Goal: Task Accomplishment & Management: Manage account settings

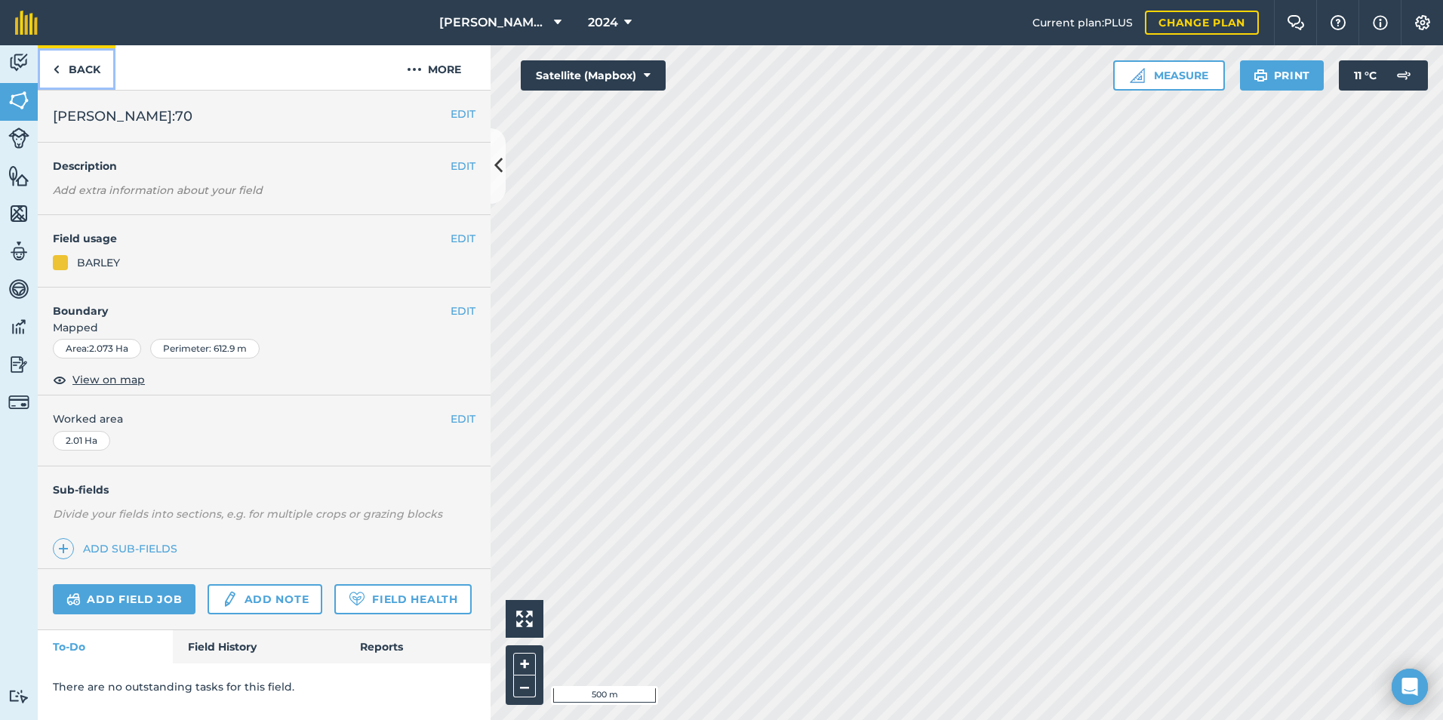
click at [54, 66] on img at bounding box center [56, 69] width 7 height 18
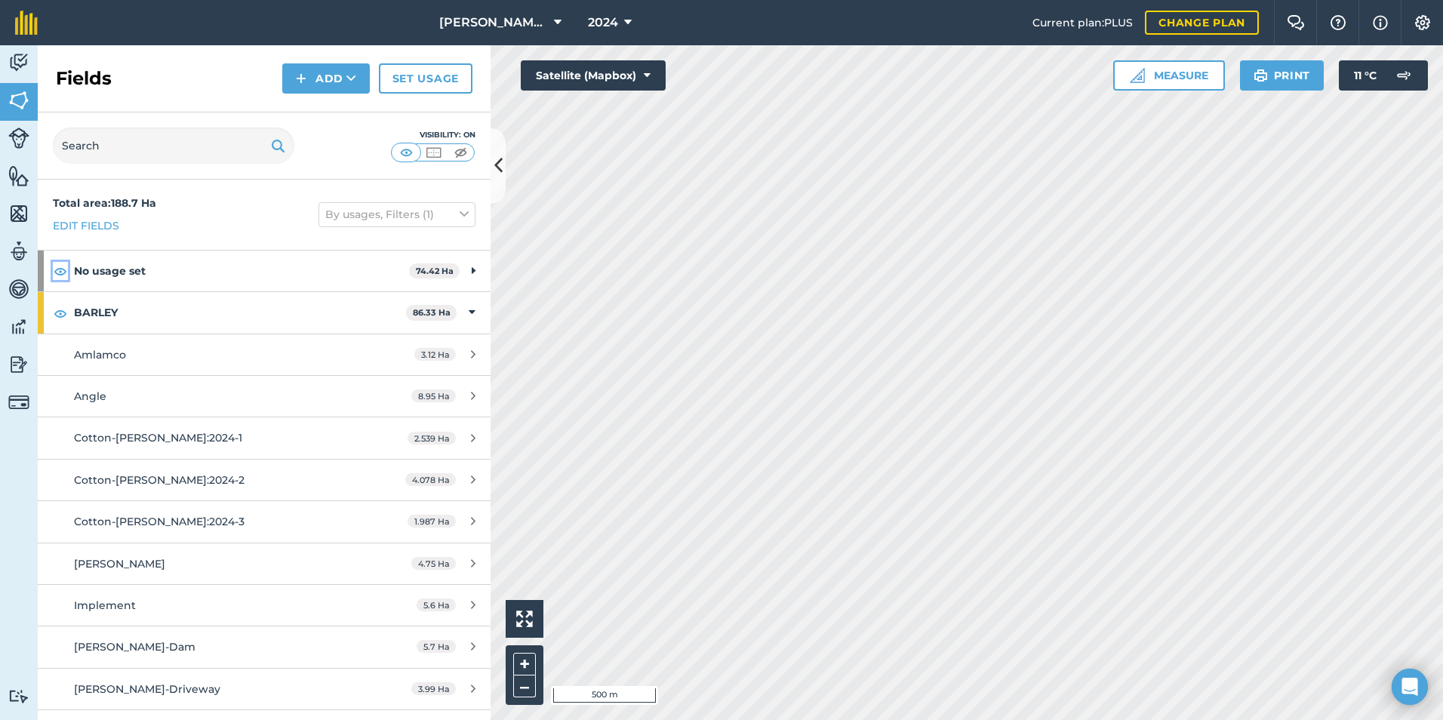
click at [62, 273] on img at bounding box center [61, 271] width 14 height 18
click at [472, 266] on icon at bounding box center [474, 271] width 4 height 17
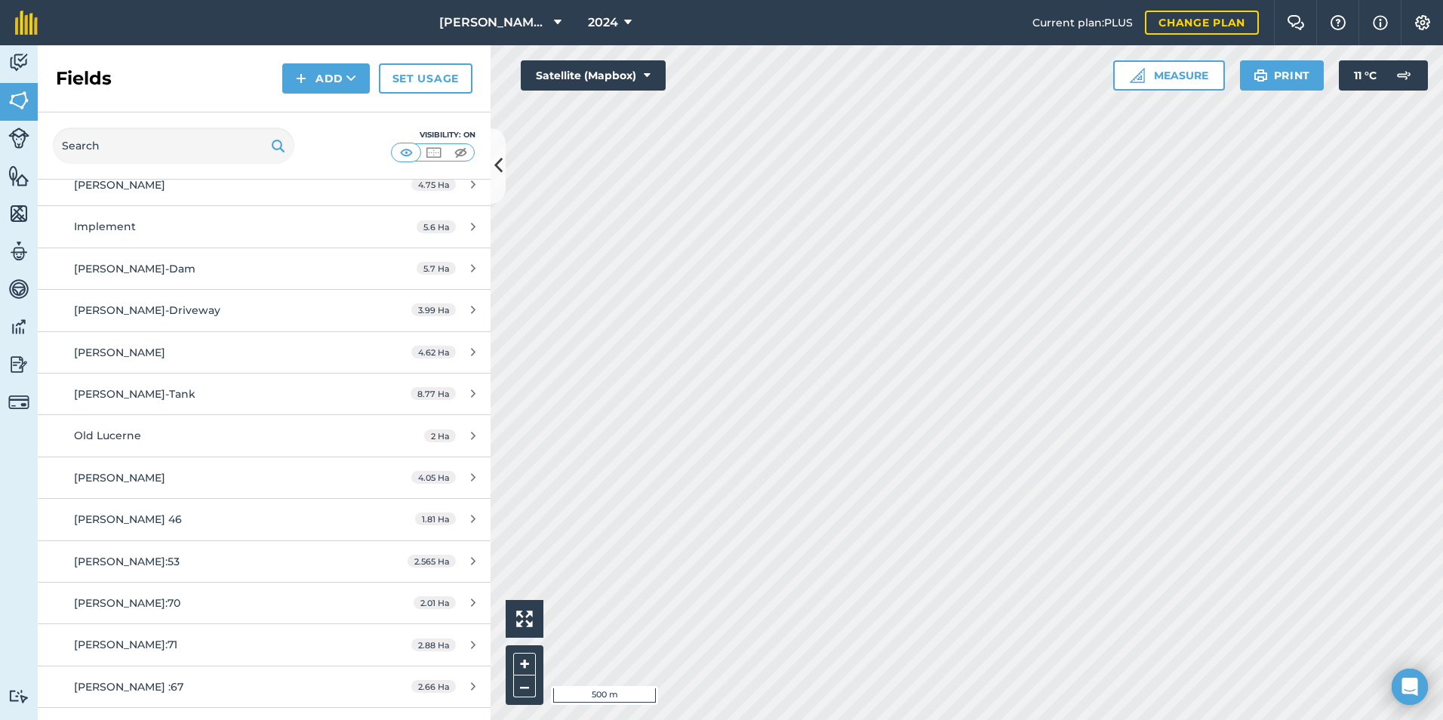
scroll to position [830, 0]
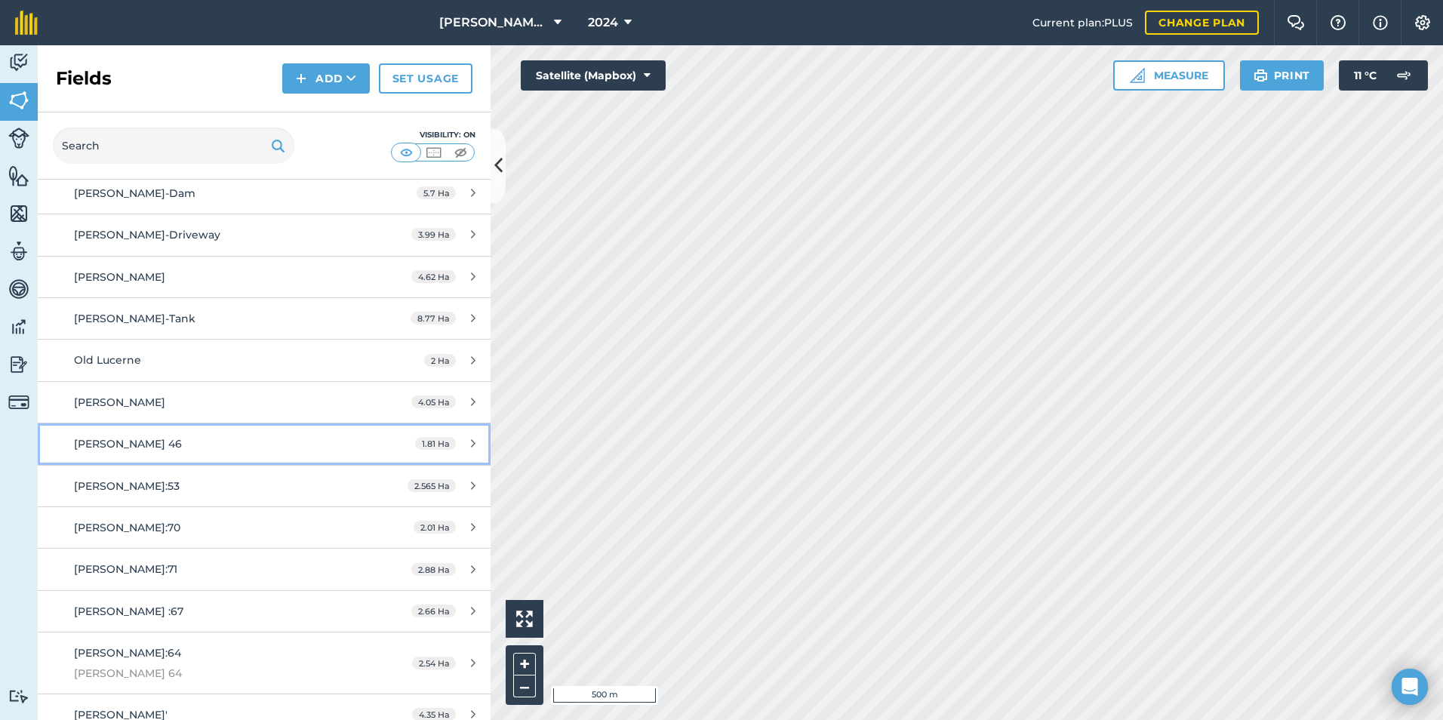
click at [94, 451] on span "[PERSON_NAME] 46" at bounding box center [128, 444] width 108 height 14
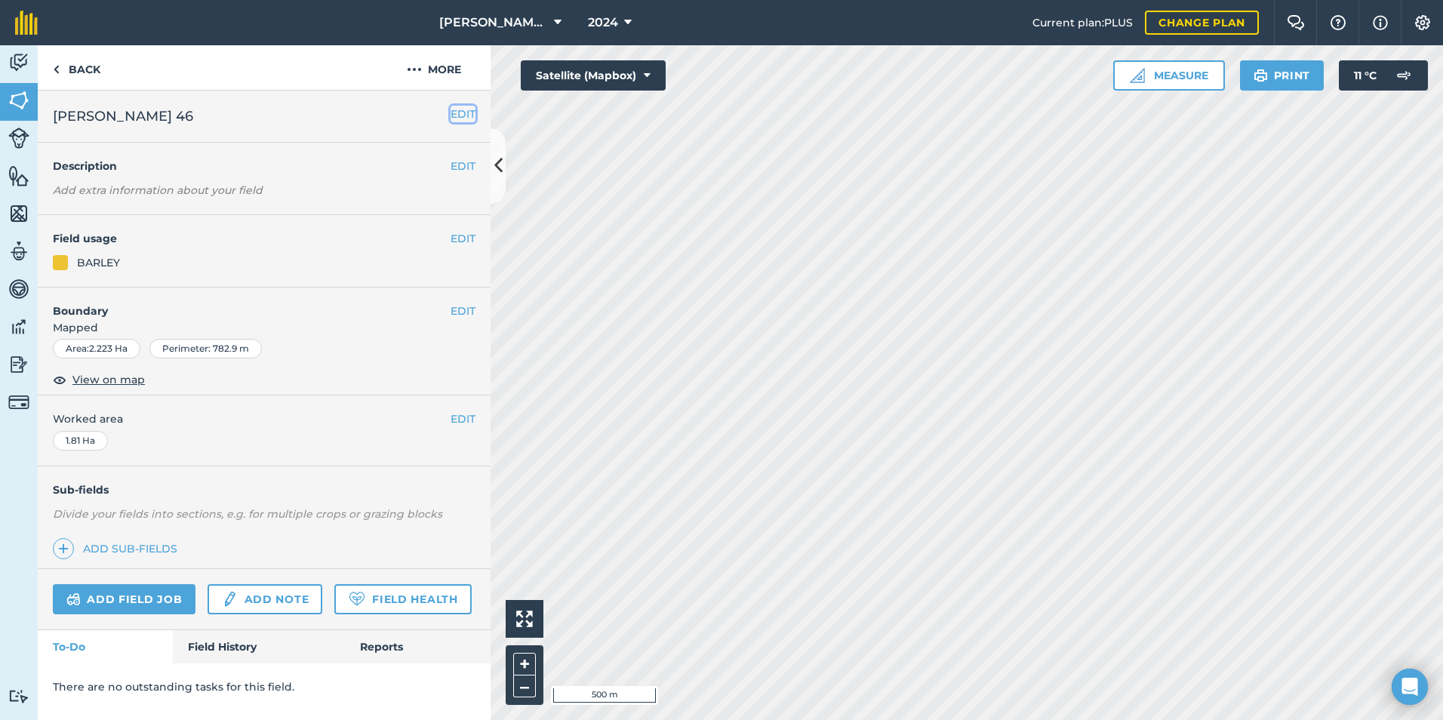
click at [468, 110] on button "EDIT" at bounding box center [463, 114] width 25 height 17
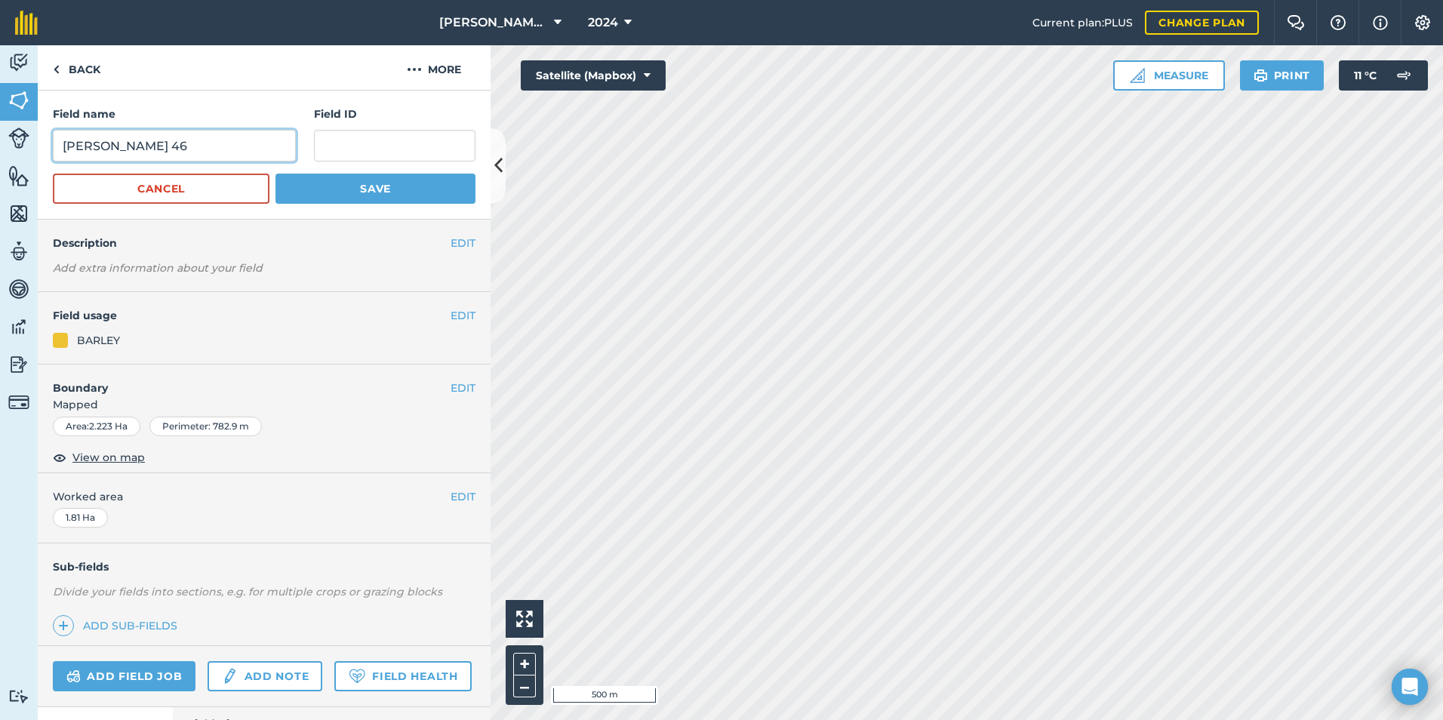
click at [106, 143] on input "[PERSON_NAME] 46" at bounding box center [174, 146] width 243 height 32
type input "[PERSON_NAME] 46"
click at [347, 193] on button "Save" at bounding box center [376, 189] width 200 height 30
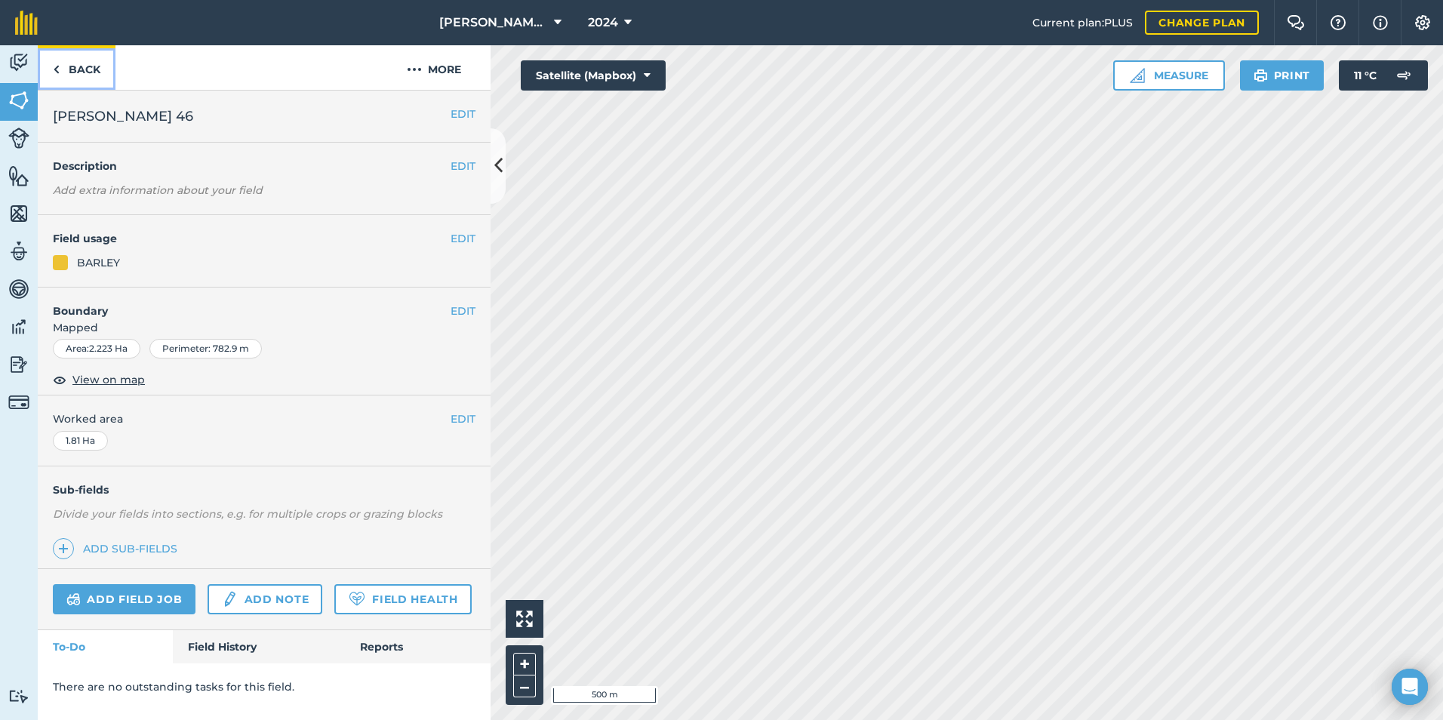
click at [55, 64] on img at bounding box center [56, 69] width 7 height 18
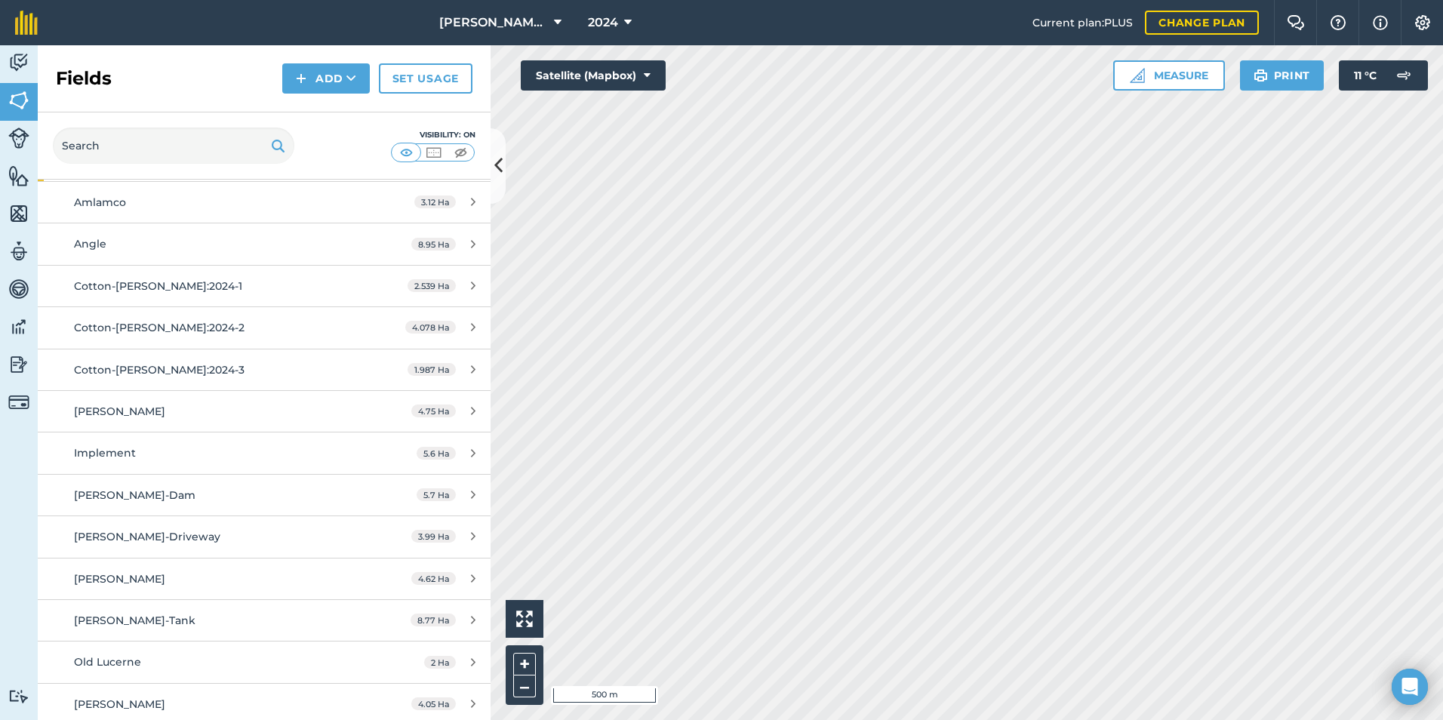
scroll to position [755, 0]
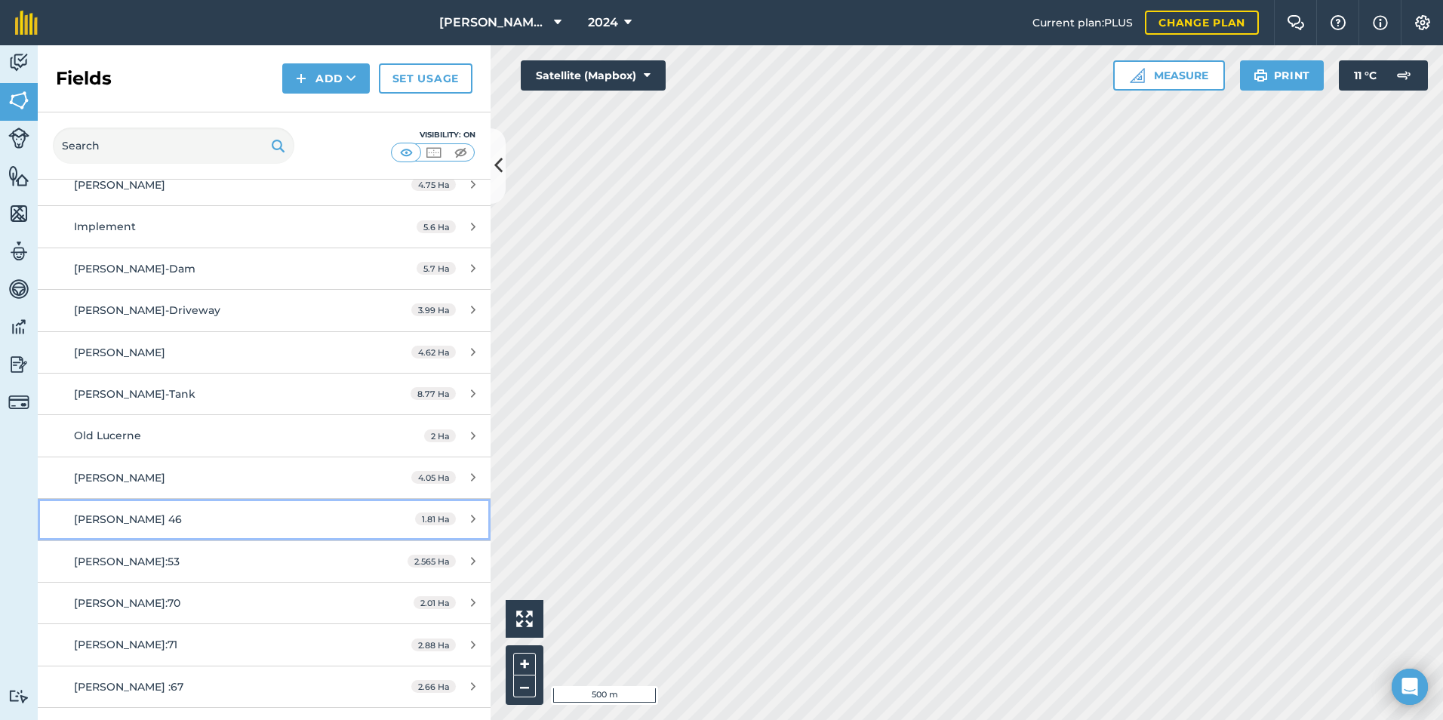
click at [89, 507] on link "[PERSON_NAME] 46 1.81 Ha" at bounding box center [264, 519] width 453 height 41
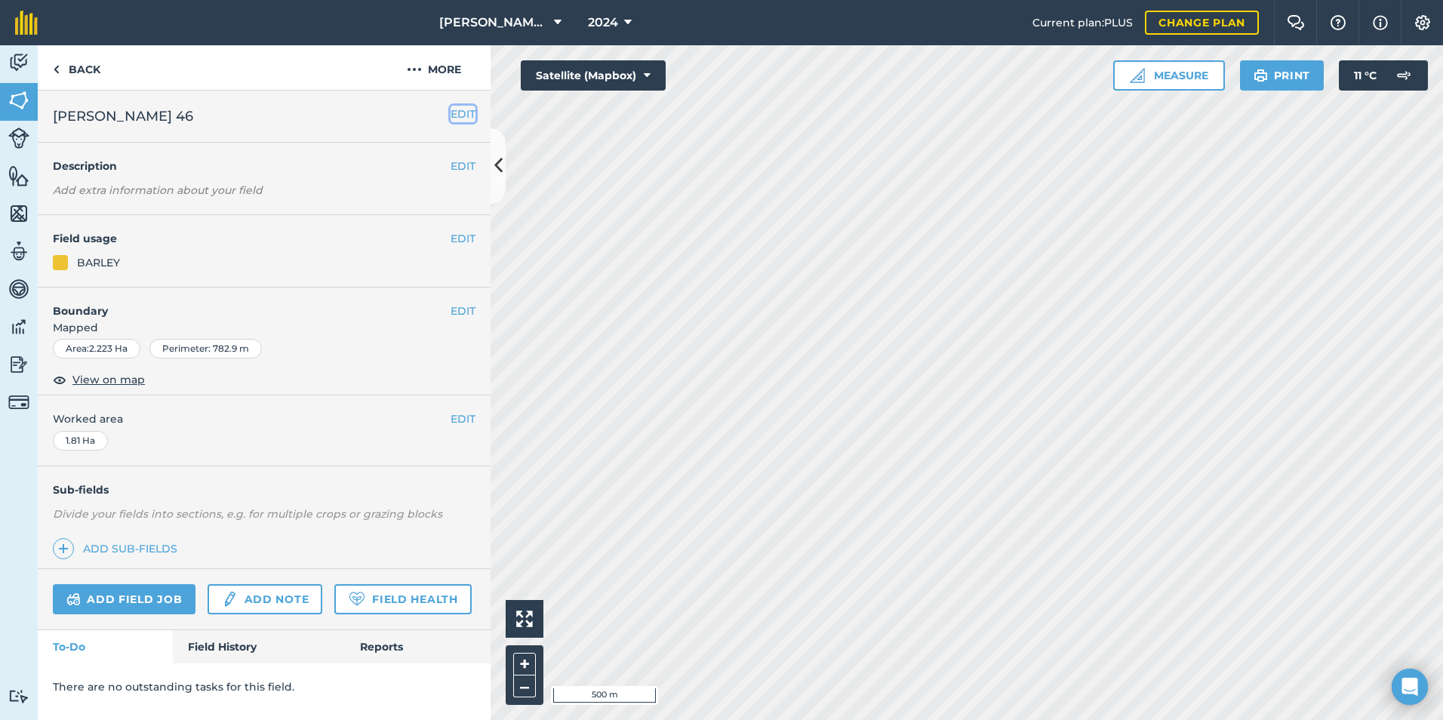
click at [464, 113] on button "EDIT" at bounding box center [463, 114] width 25 height 17
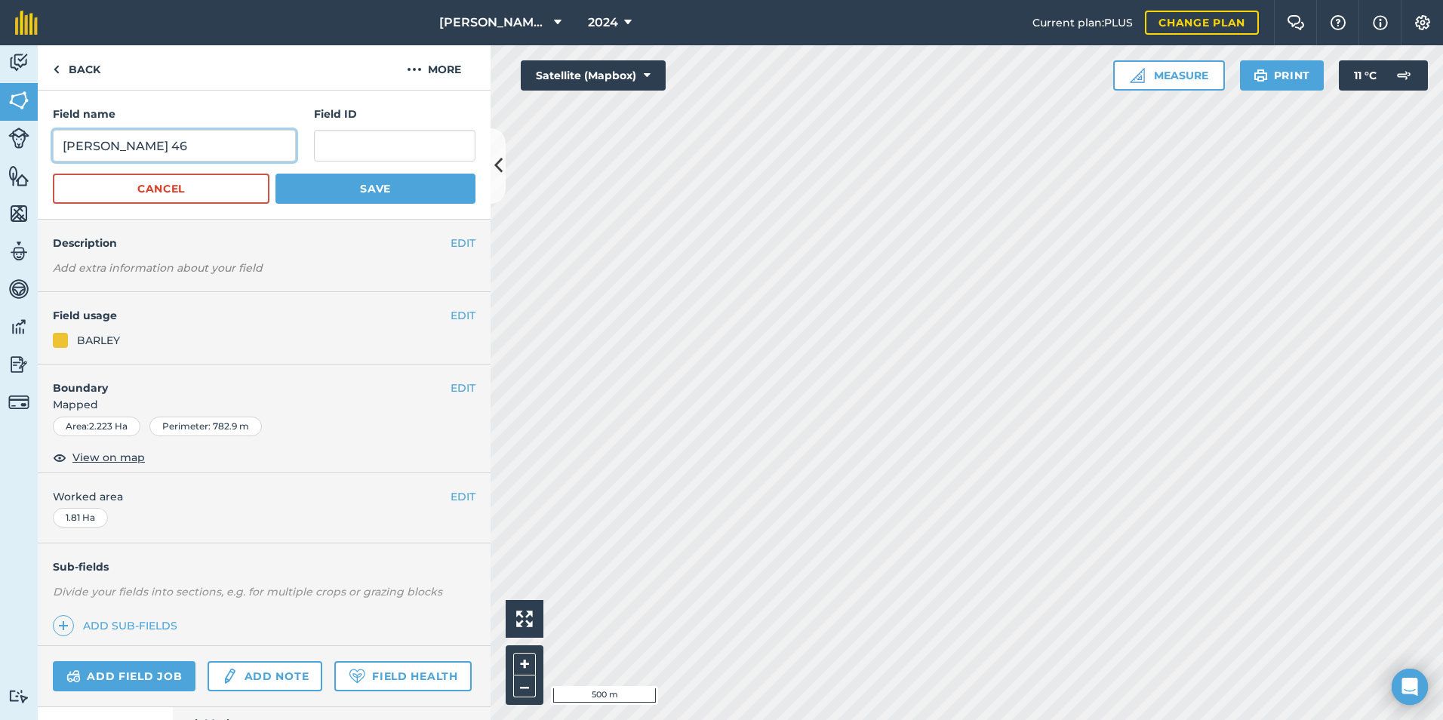
drag, startPoint x: 131, startPoint y: 152, endPoint x: 138, endPoint y: 162, distance: 11.9
click at [137, 153] on input "[PERSON_NAME] 46" at bounding box center [174, 146] width 243 height 32
type input "[PERSON_NAME]:46"
click at [364, 186] on button "Save" at bounding box center [376, 189] width 200 height 30
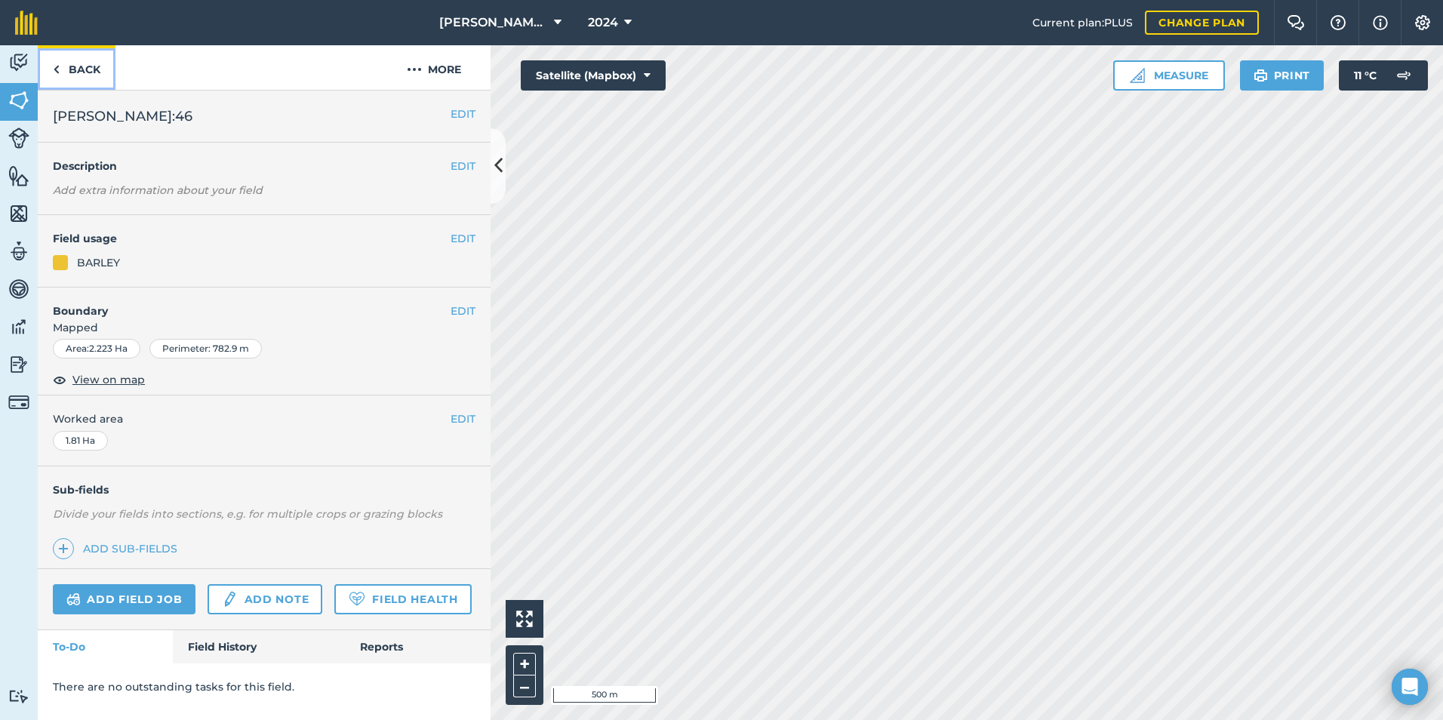
click at [62, 73] on link "Back" at bounding box center [77, 67] width 78 height 45
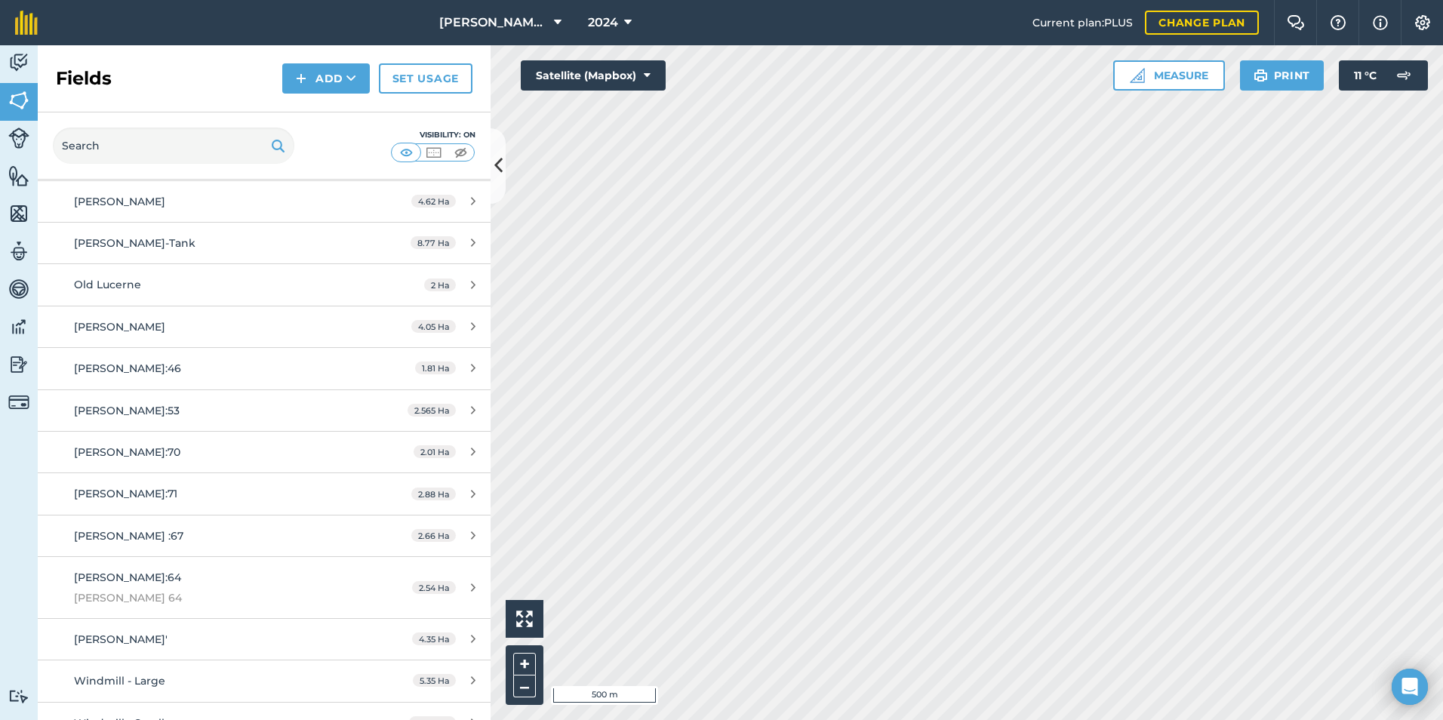
scroll to position [981, 0]
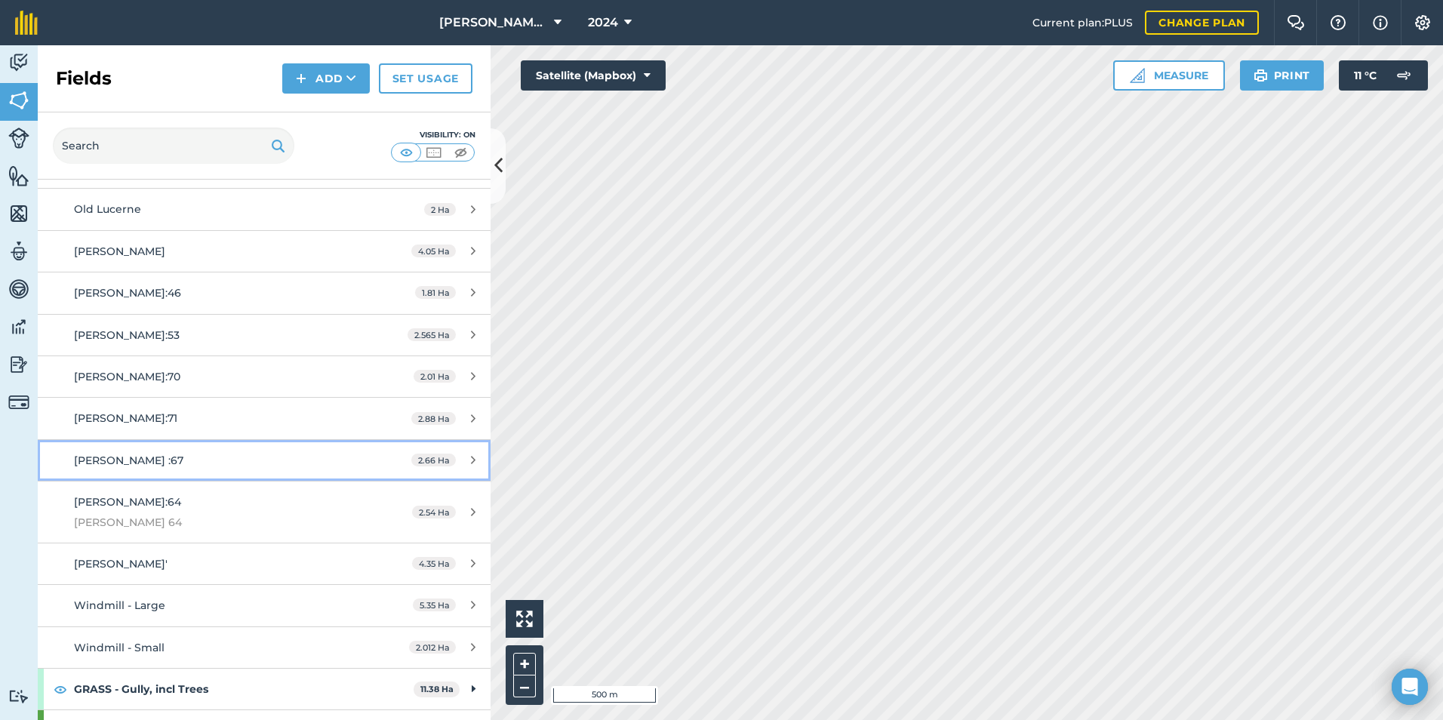
click at [144, 462] on div "[PERSON_NAME] :67" at bounding box center [216, 460] width 284 height 17
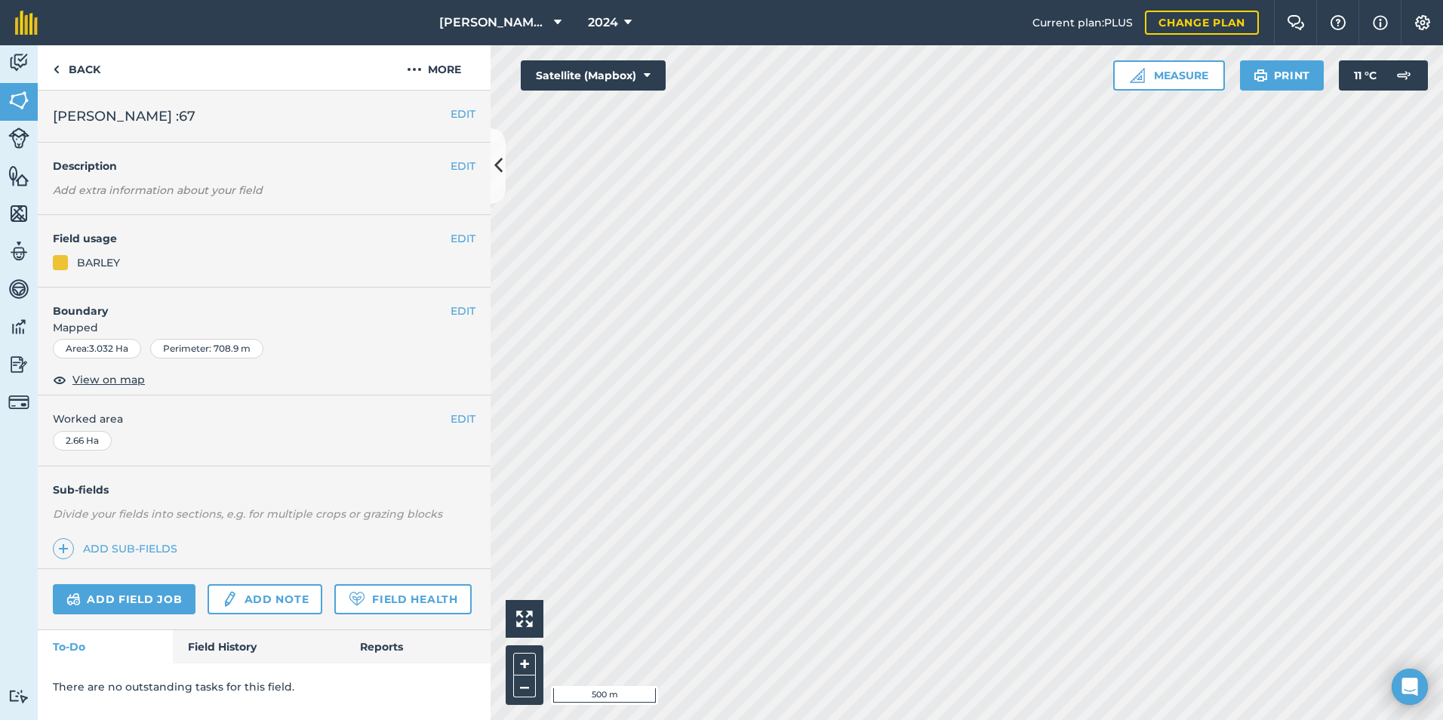
click at [470, 105] on div "EDIT [PERSON_NAME] :67" at bounding box center [264, 117] width 453 height 52
click at [455, 115] on button "EDIT" at bounding box center [463, 114] width 25 height 17
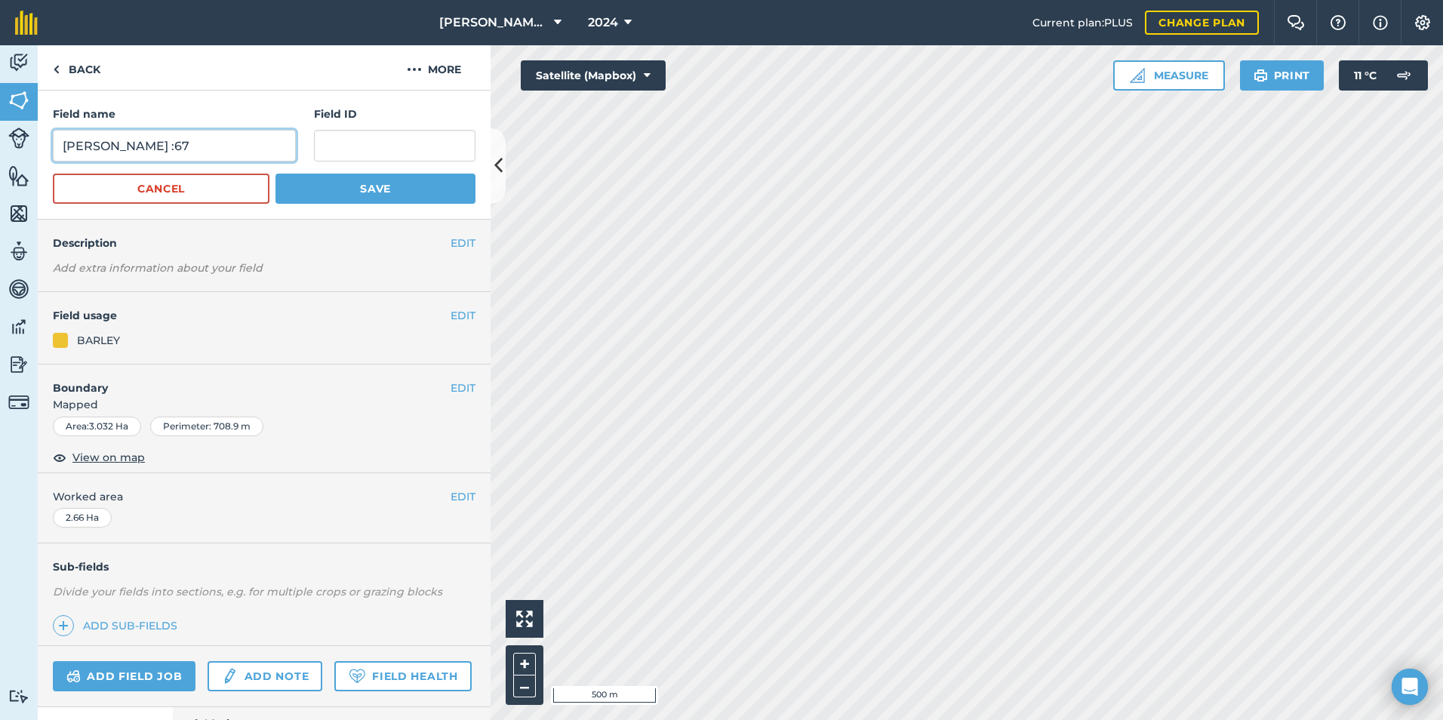
click at [117, 145] on input "[PERSON_NAME] :67" at bounding box center [174, 146] width 243 height 32
type input "[PERSON_NAME]:67"
click at [394, 192] on button "Save" at bounding box center [376, 189] width 200 height 30
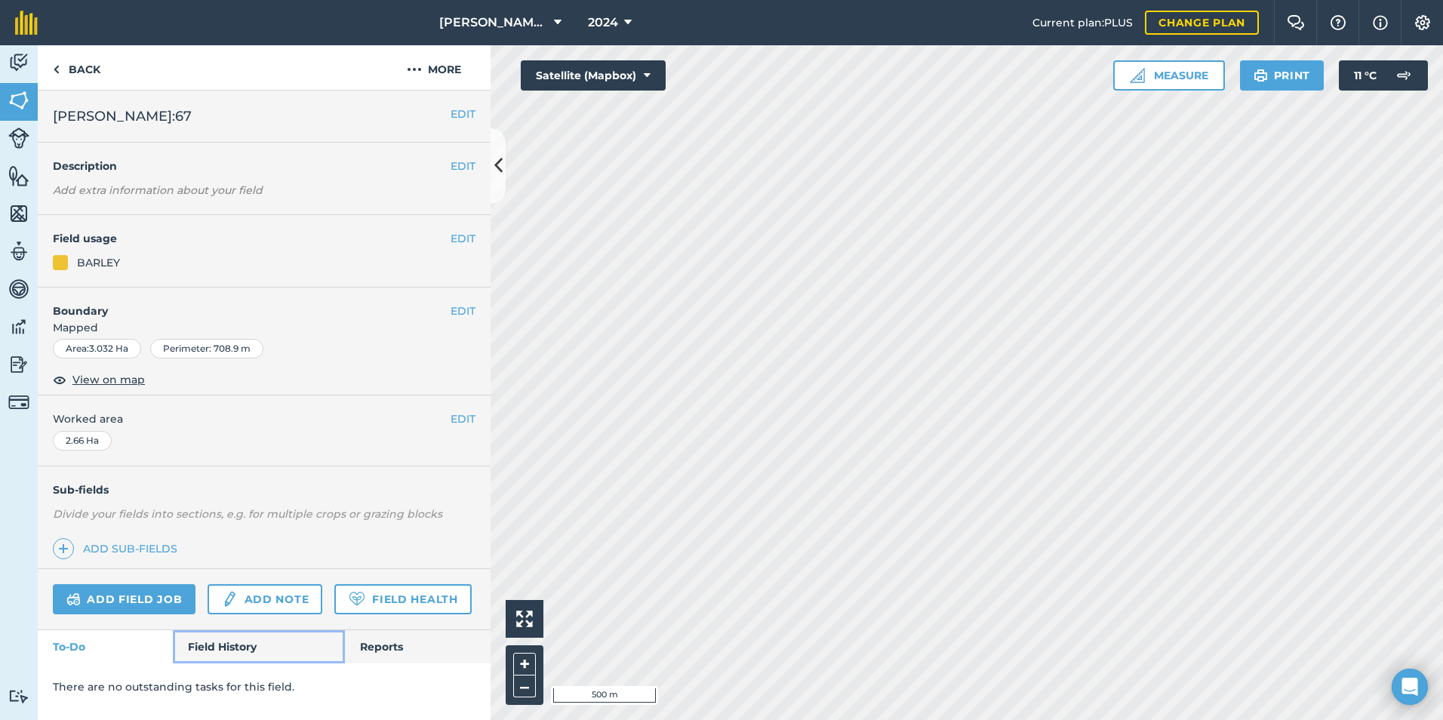
click at [226, 652] on link "Field History" at bounding box center [258, 646] width 171 height 33
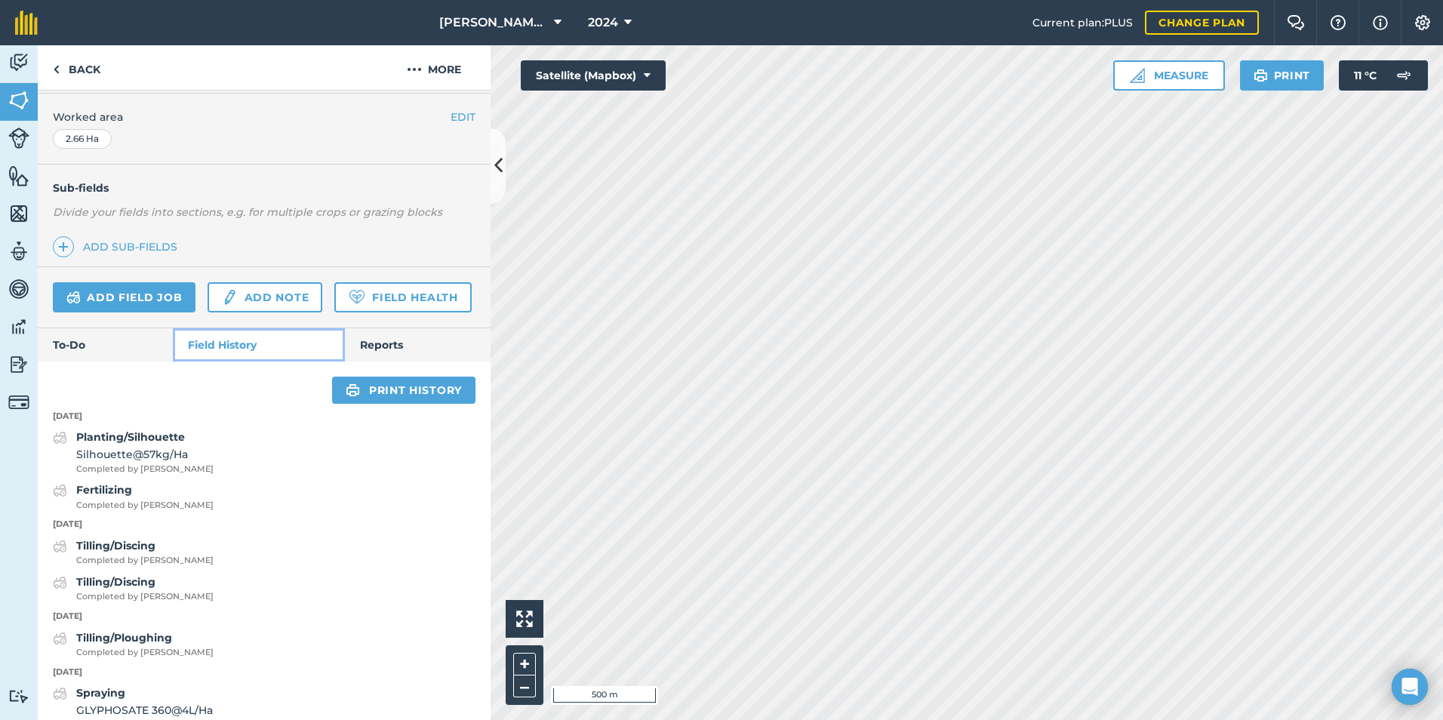
scroll to position [371, 0]
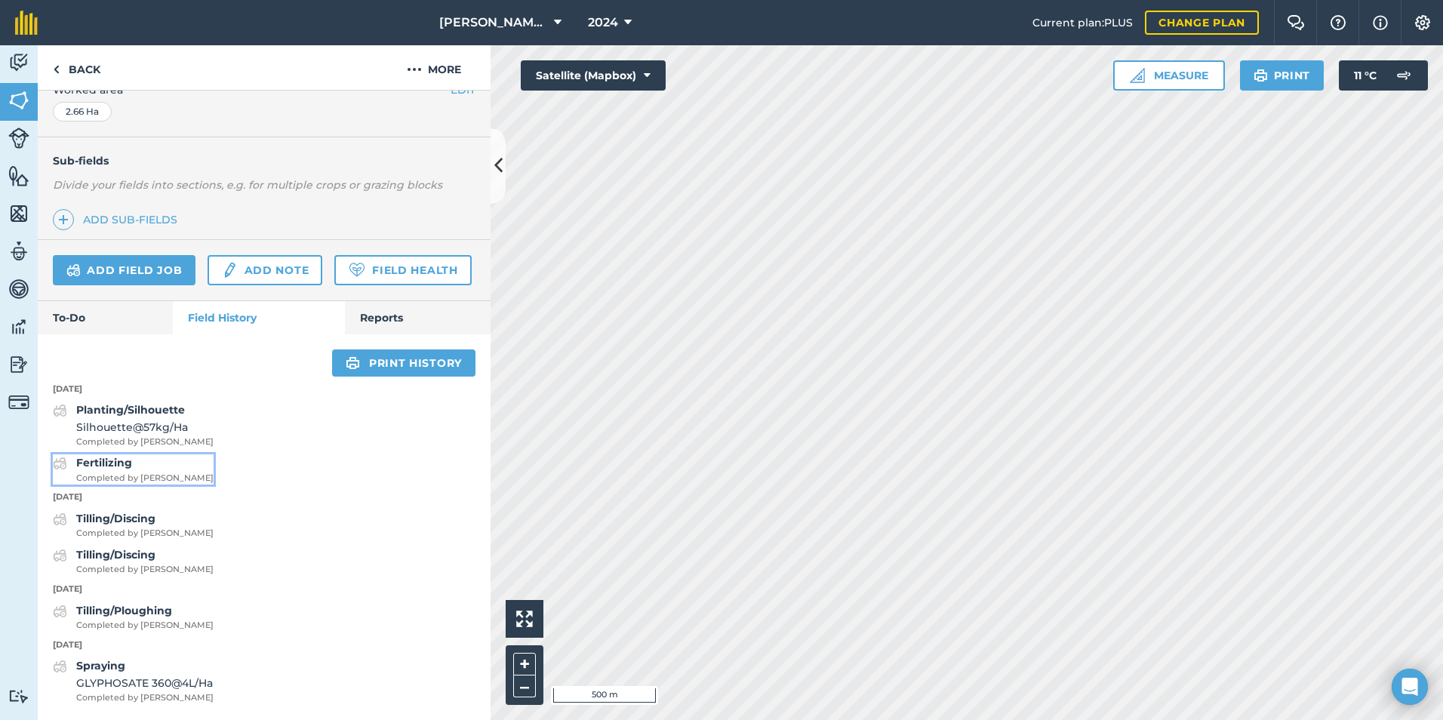
click at [152, 475] on span "Completed by [PERSON_NAME]" at bounding box center [144, 479] width 137 height 14
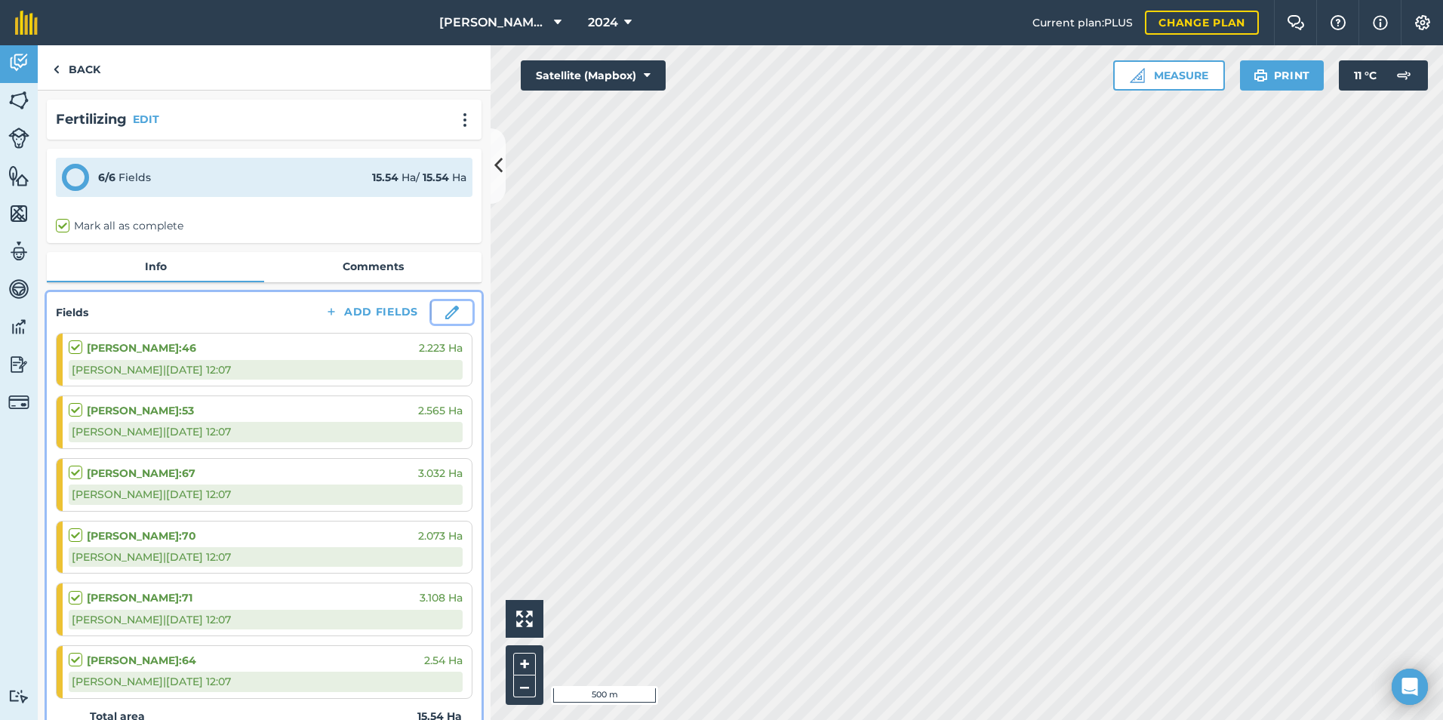
click at [445, 311] on img at bounding box center [452, 313] width 14 height 14
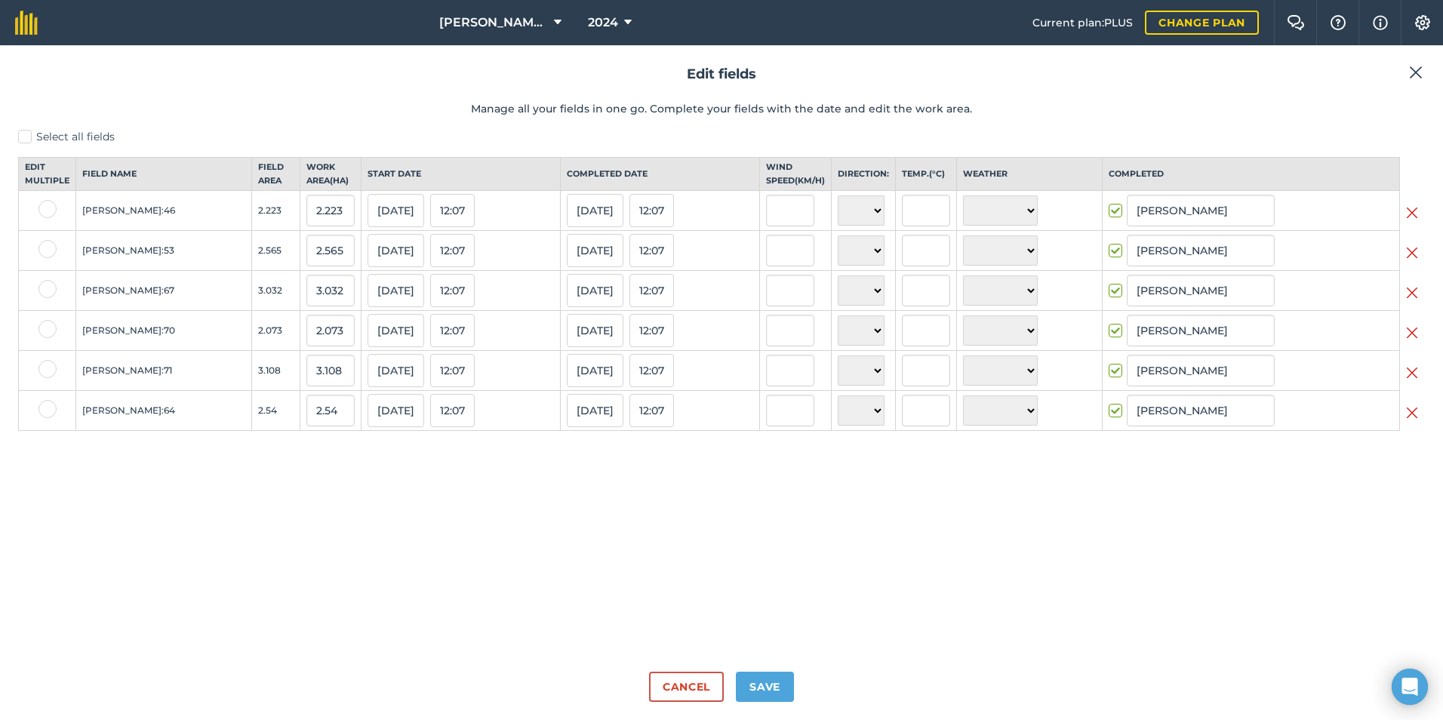
drag, startPoint x: 1421, startPoint y: 68, endPoint x: 1358, endPoint y: 90, distance: 66.4
click at [1419, 69] on img at bounding box center [1416, 72] width 14 height 18
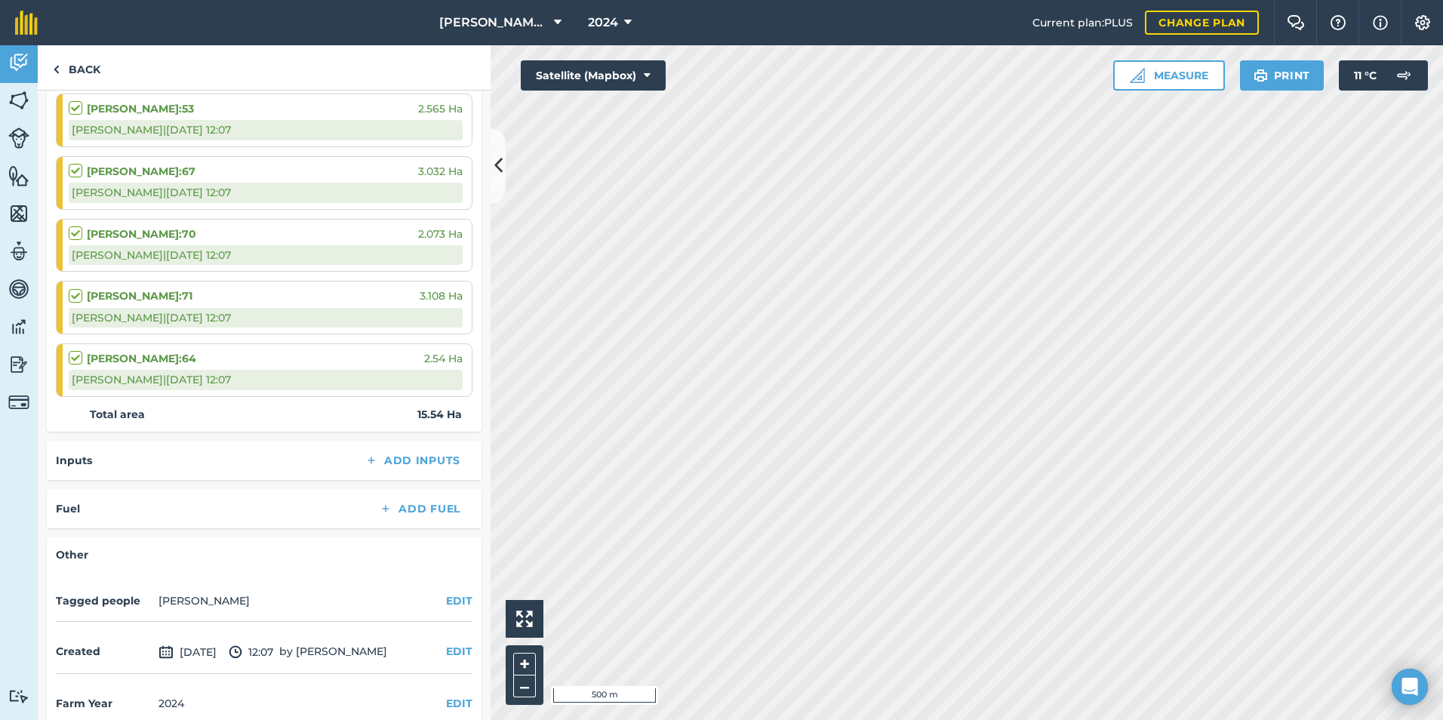
scroll to position [324, 0]
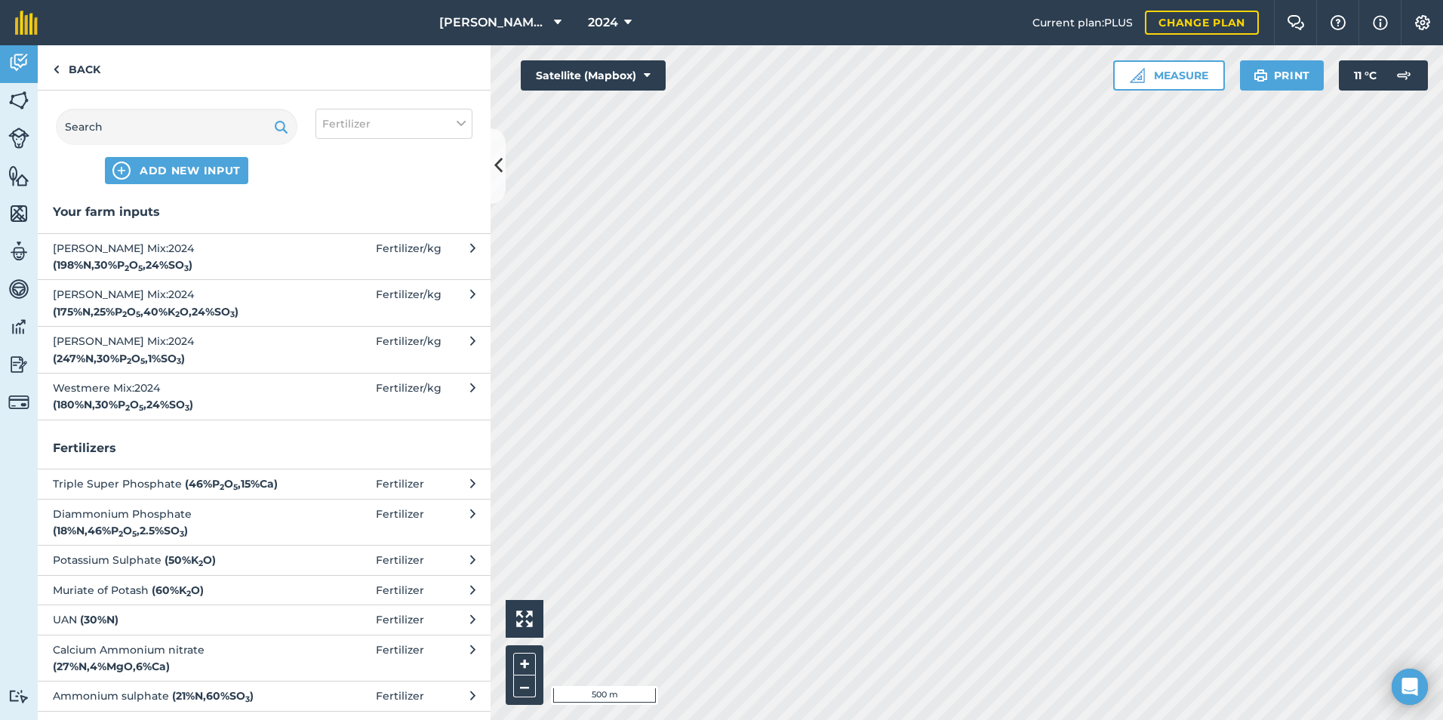
scroll to position [52, 0]
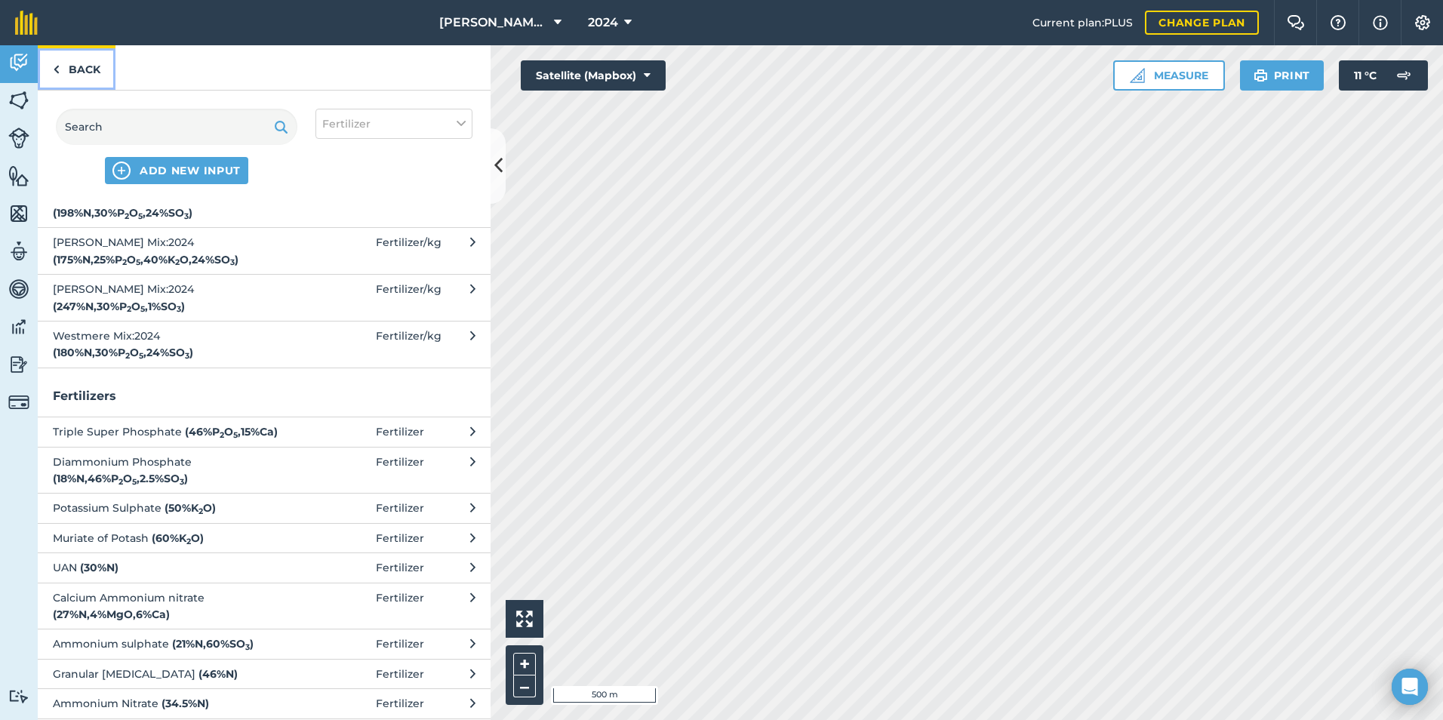
drag, startPoint x: 62, startPoint y: 71, endPoint x: 73, endPoint y: 82, distance: 16.0
click at [62, 71] on link "Back" at bounding box center [77, 67] width 78 height 45
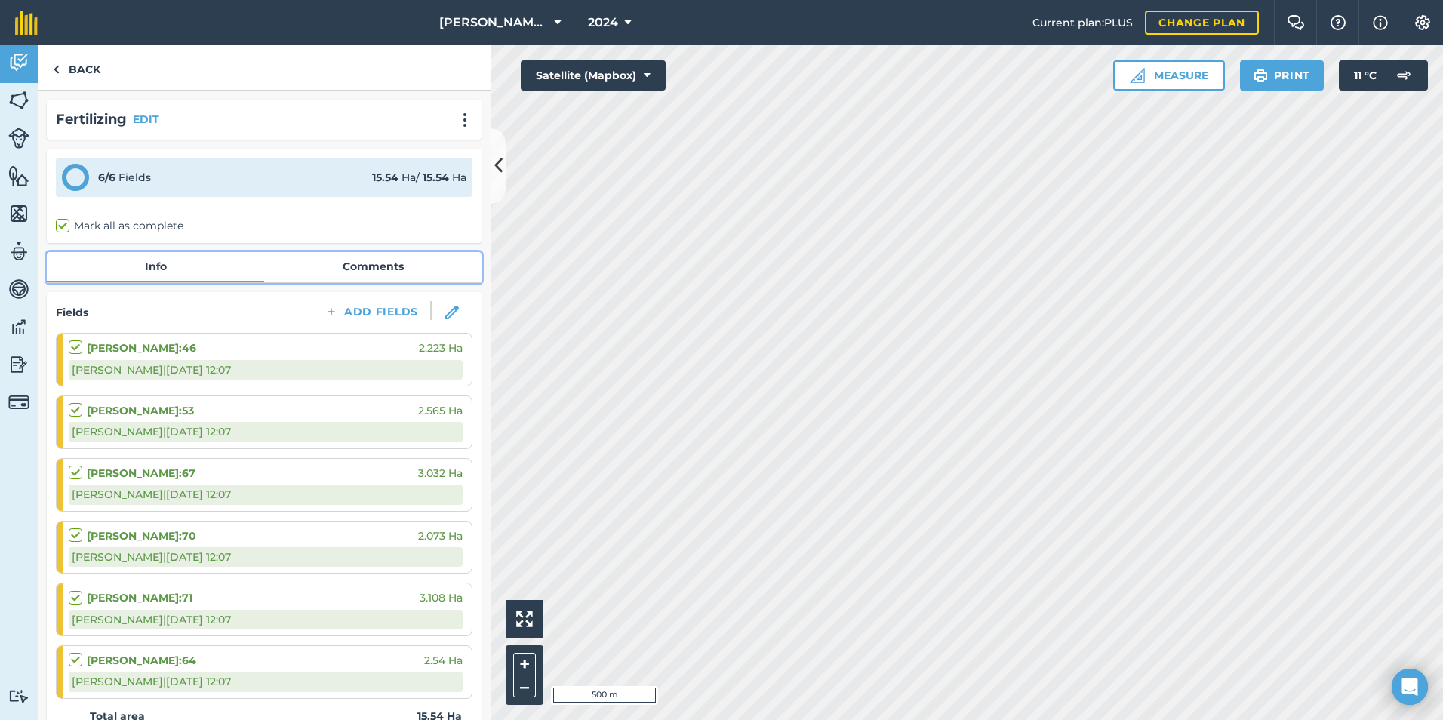
click at [355, 271] on link "Comments" at bounding box center [372, 266] width 217 height 29
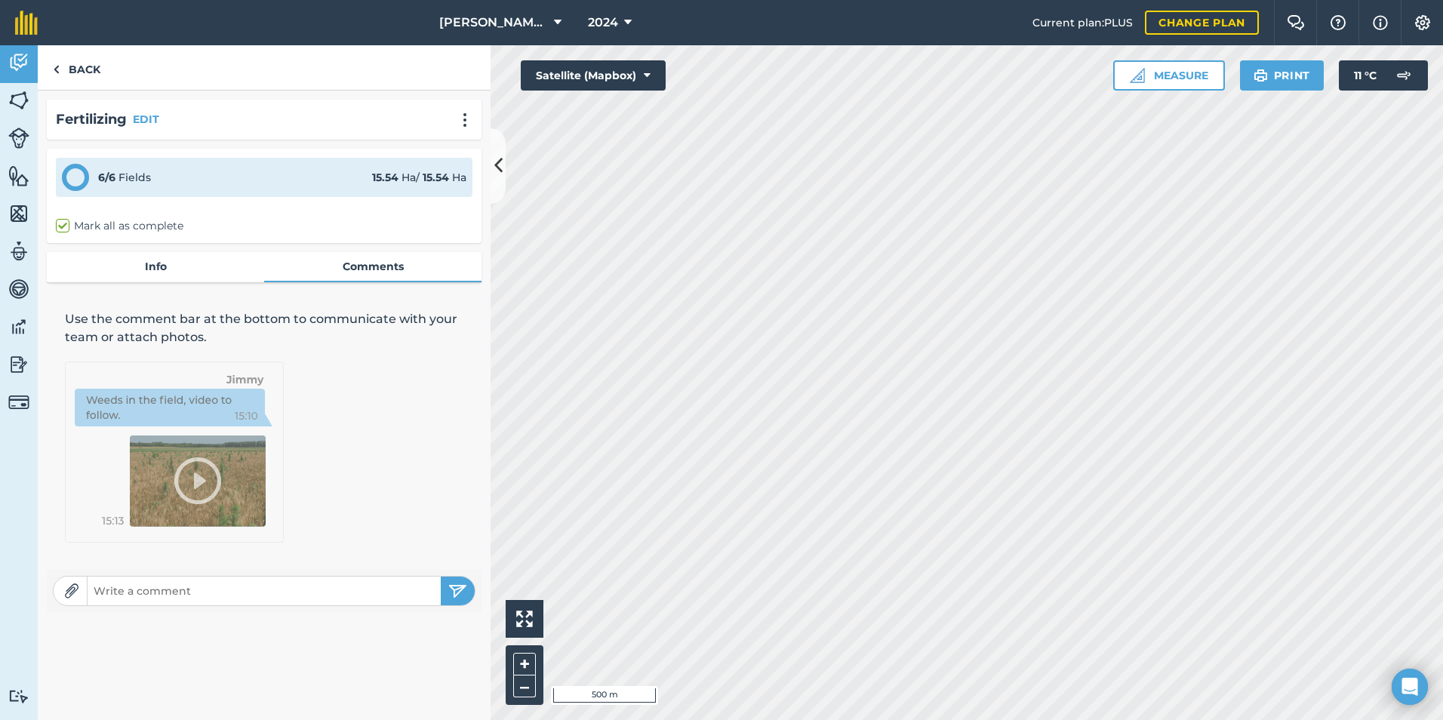
click at [71, 592] on img at bounding box center [71, 591] width 15 height 15
click at [109, 598] on input "text" at bounding box center [264, 590] width 353 height 21
click at [69, 587] on img at bounding box center [71, 591] width 15 height 15
type input "C:\fakepath\3828496 - [PERSON_NAME] TRUST - [PERSON_NAME] A.R. - Coverage Map.p…"
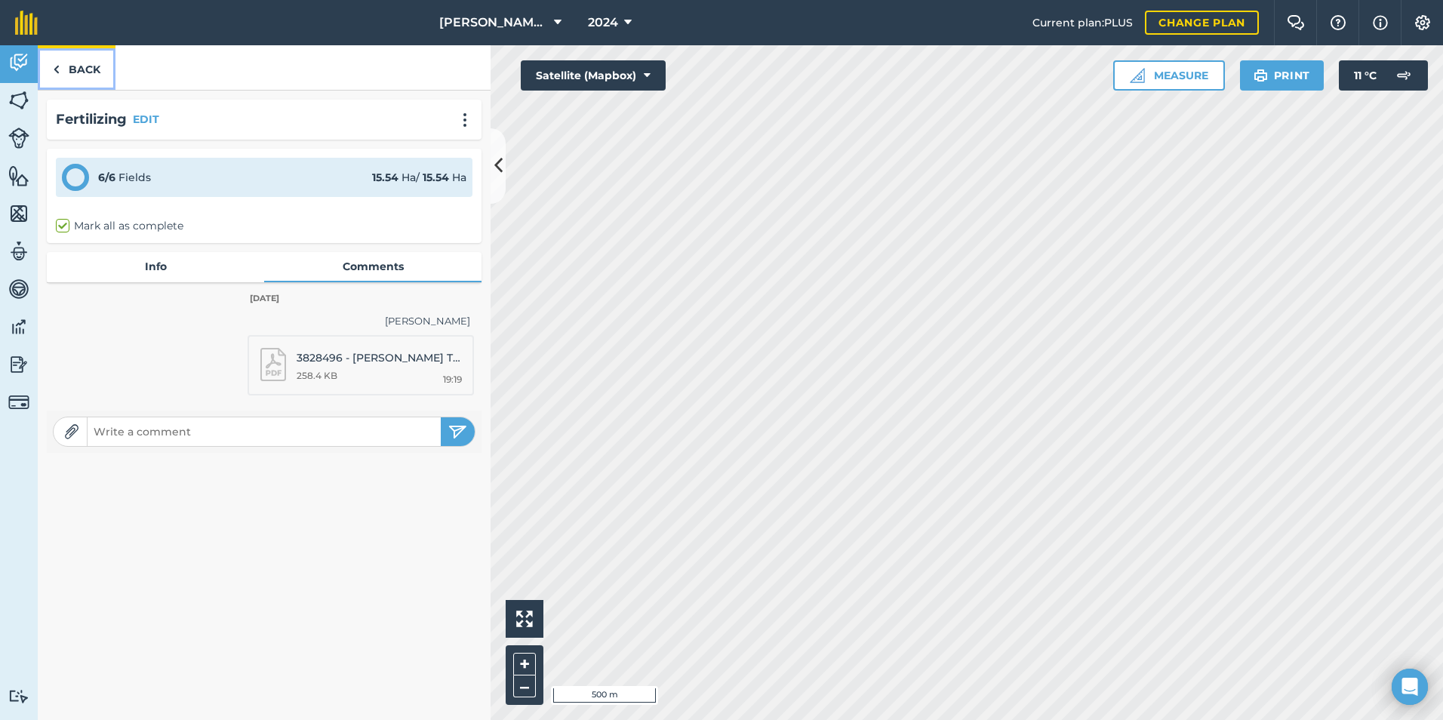
click at [69, 71] on link "Back" at bounding box center [77, 67] width 78 height 45
